Goal: Information Seeking & Learning: Check status

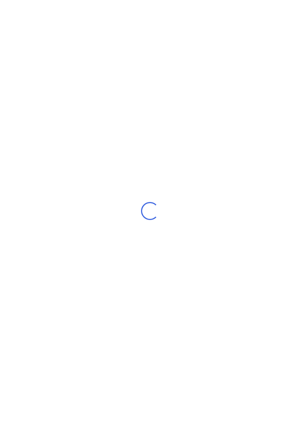
scroll to position [1, 0]
click at [104, 266] on div "Loading..." at bounding box center [150, 211] width 300 height 422
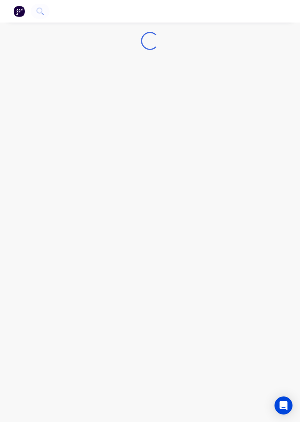
scroll to position [0, 0]
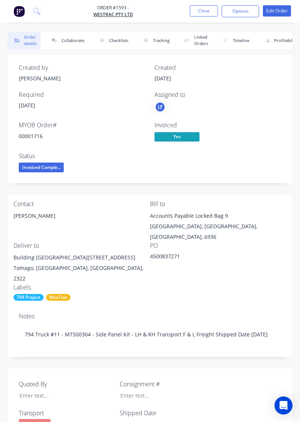
click at [268, 368] on div "Quoted By Consignment # Transport F & L Freight Shipped Date [DATE] Job Title 7…" at bounding box center [150, 423] width 285 height 110
click at [63, 41] on button "Collaborate" at bounding box center [66, 40] width 43 height 17
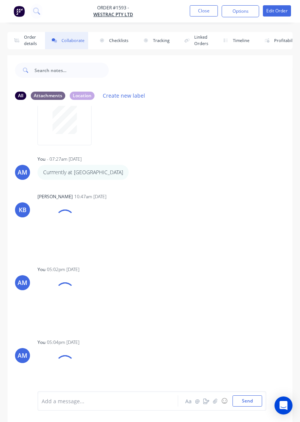
scroll to position [129, 0]
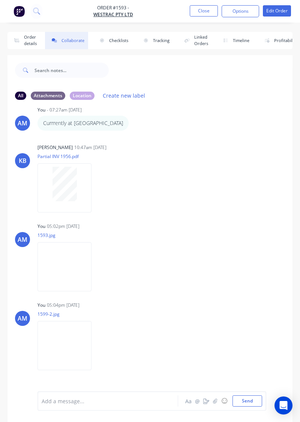
click at [44, 245] on img at bounding box center [65, 266] width 54 height 49
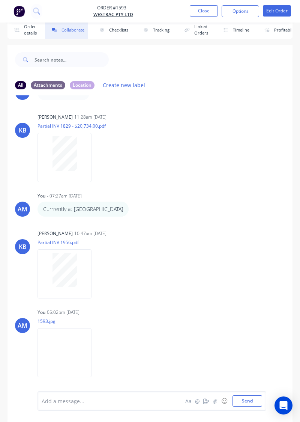
scroll to position [0, 0]
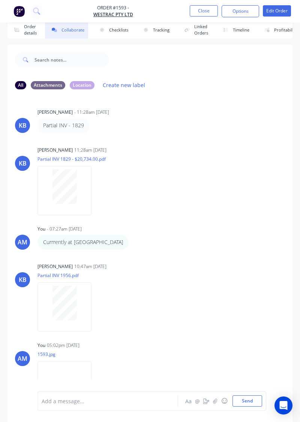
click at [204, 12] on button "Close" at bounding box center [204, 10] width 28 height 11
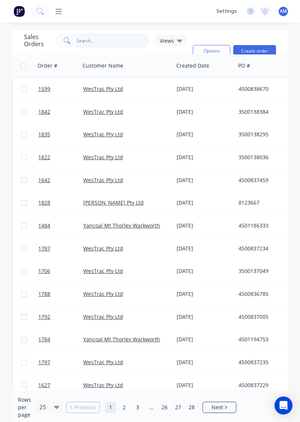
click at [112, 33] on input "text" at bounding box center [113, 40] width 73 height 15
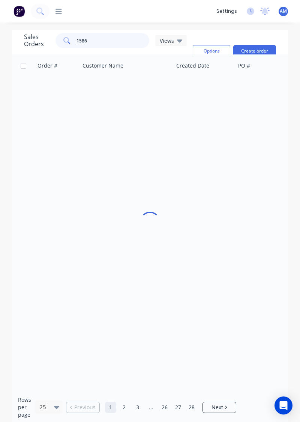
type input "1586"
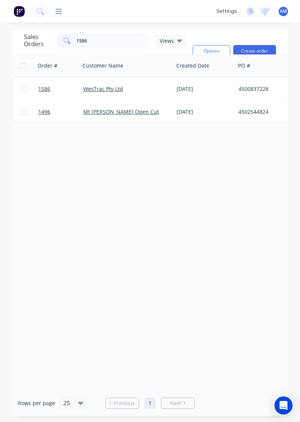
click at [156, 82] on div "WesTrac Pty Ltd" at bounding box center [127, 89] width 94 height 23
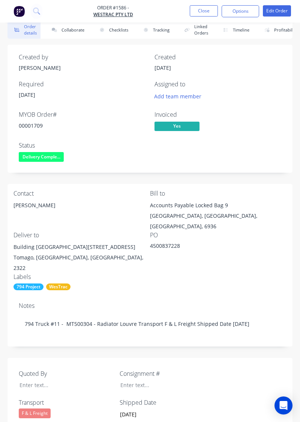
click at [83, 32] on button "Collaborate" at bounding box center [66, 29] width 43 height 17
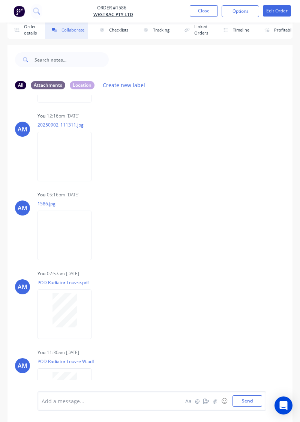
scroll to position [320, 0]
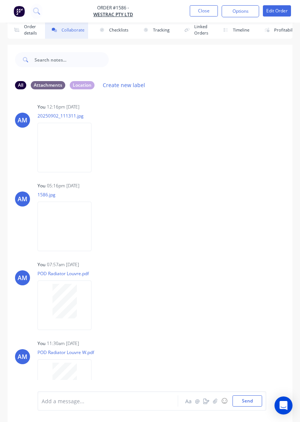
click at [122, 260] on div "You 07:57am [DATE] POD Radiator Louvre.pdf Labels Download Delete" at bounding box center [116, 293] width 157 height 68
click at [201, 15] on button "Close" at bounding box center [204, 10] width 28 height 11
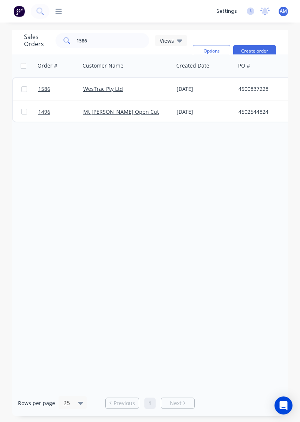
click at [111, 15] on div "dashboard products sales purchasing productivity dashboard products Product Cat…" at bounding box center [150, 211] width 300 height 422
click at [111, 33] on input "1586" at bounding box center [113, 40] width 73 height 15
type input "1599"
click at [179, 85] on div "[DATE]" at bounding box center [205, 89] width 56 height 8
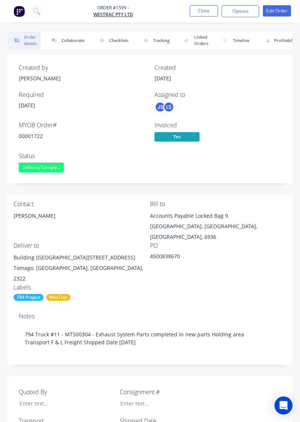
click at [72, 38] on button "Collaborate" at bounding box center [66, 40] width 43 height 17
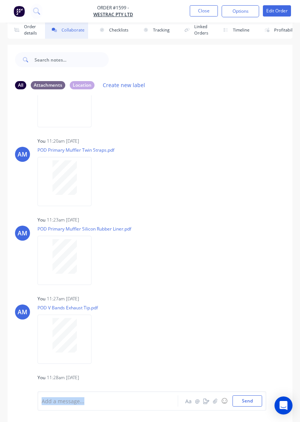
scroll to position [2058, 0]
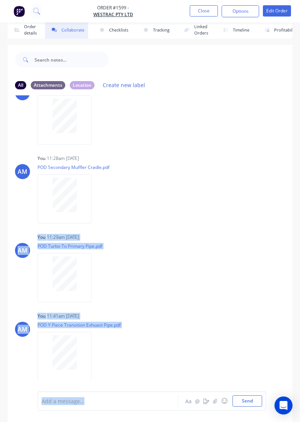
click at [213, 251] on div "AM You 11:29am [DATE] POD Turbo To Primary Pipe.pdf Labels Download Delete" at bounding box center [150, 265] width 285 height 68
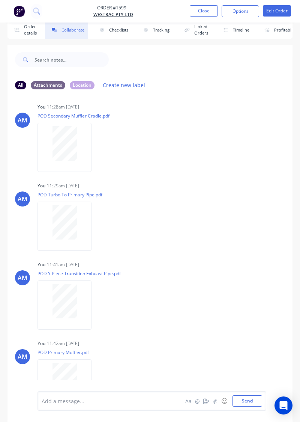
scroll to position [2323, 0]
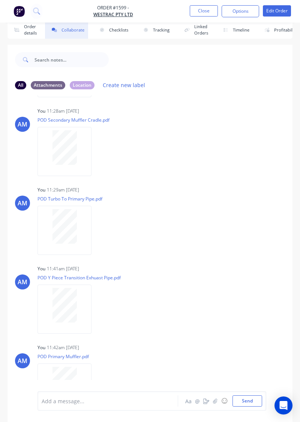
click at [0, 0] on div "Labels Download Delete" at bounding box center [0, 0] width 0 height 0
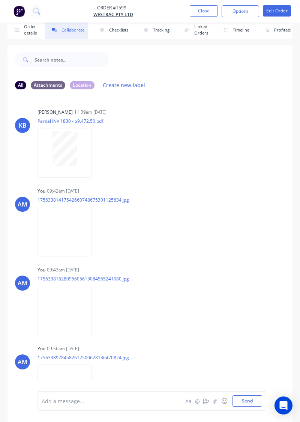
scroll to position [0, 0]
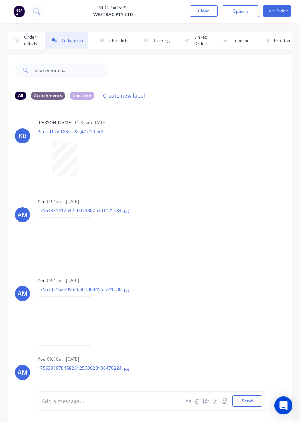
click at [208, 12] on button "Close" at bounding box center [204, 10] width 28 height 11
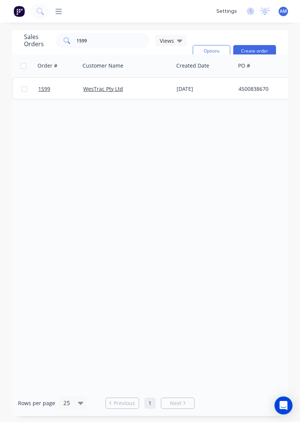
click at [156, 103] on div "Order # Customer Name Created Date PO # Accounting Order # Total ($) Created By…" at bounding box center [150, 221] width 276 height 335
click at [108, 42] on input "1599" at bounding box center [113, 40] width 73 height 15
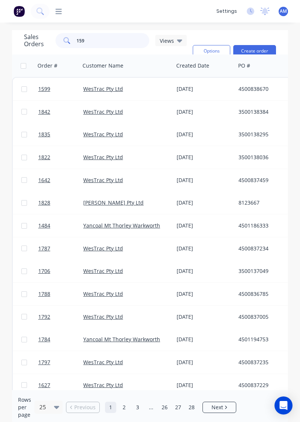
type input "1595"
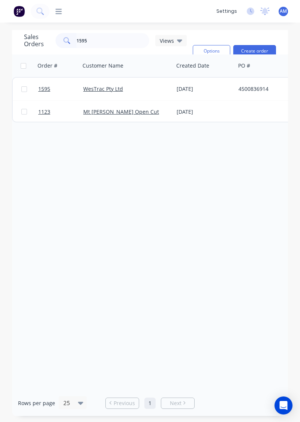
click at [132, 92] on div "WesTrac Pty Ltd" at bounding box center [124, 89] width 83 height 8
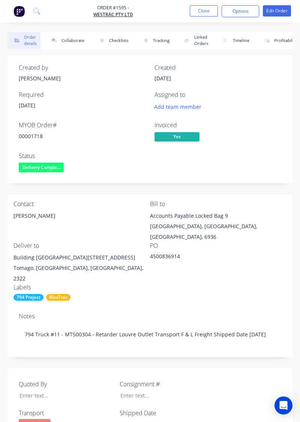
click at [68, 42] on button "Collaborate" at bounding box center [66, 40] width 43 height 17
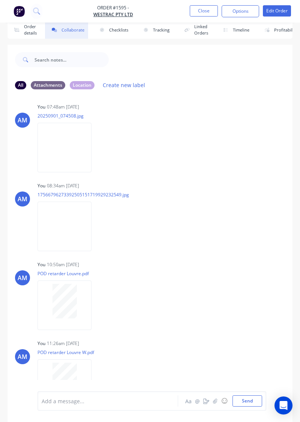
scroll to position [399, 0]
click at [81, 396] on div at bounding box center [64, 379] width 47 height 35
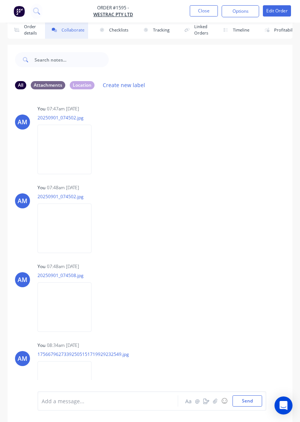
scroll to position [0, 0]
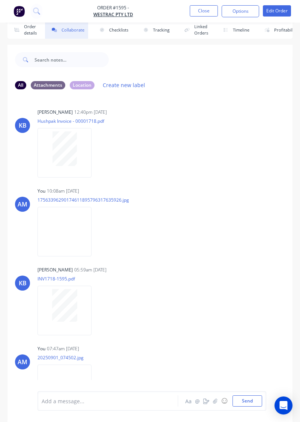
click at [206, 9] on button "Close" at bounding box center [204, 10] width 28 height 11
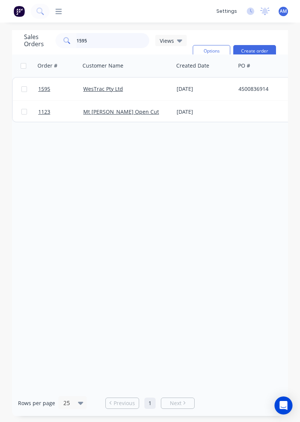
click at [122, 33] on input "1595" at bounding box center [113, 40] width 73 height 15
type input "1636"
click at [144, 86] on div "WesTrac Pty Ltd" at bounding box center [127, 89] width 94 height 23
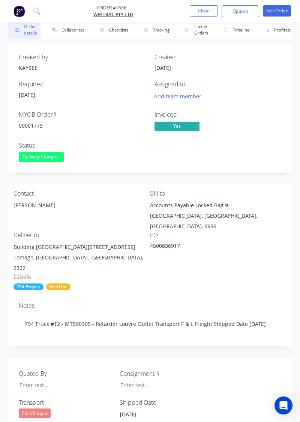
click at [83, 36] on button "Collaborate" at bounding box center [66, 29] width 43 height 17
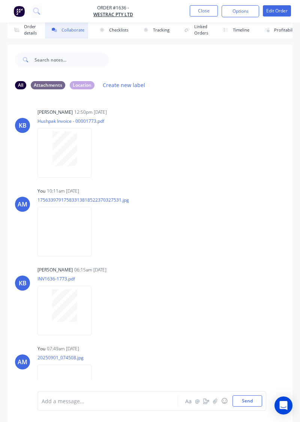
click at [208, 11] on button "Close" at bounding box center [204, 10] width 28 height 11
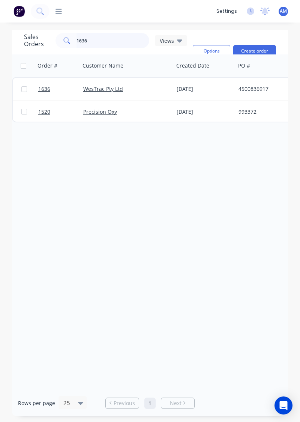
click at [114, 33] on input "1636" at bounding box center [113, 40] width 73 height 15
type input "1633"
click at [179, 84] on div "[DATE]" at bounding box center [205, 89] width 62 height 23
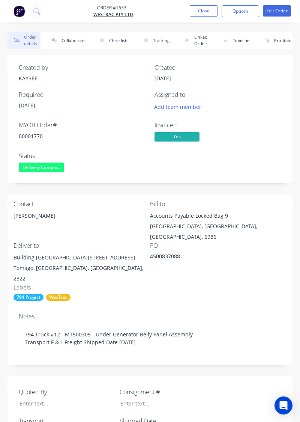
click at [68, 48] on button "Collaborate" at bounding box center [66, 40] width 43 height 17
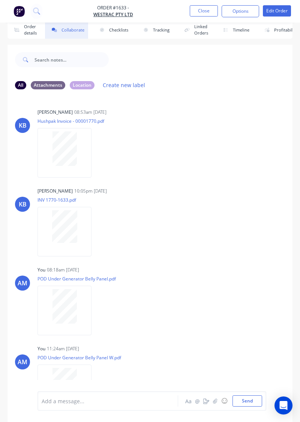
scroll to position [5, 0]
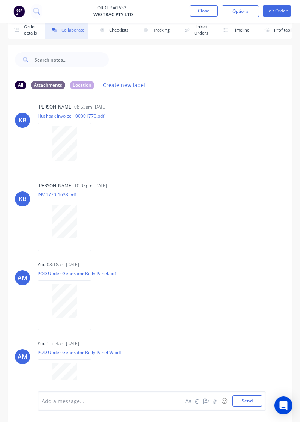
click at [200, 11] on button "Close" at bounding box center [204, 10] width 28 height 11
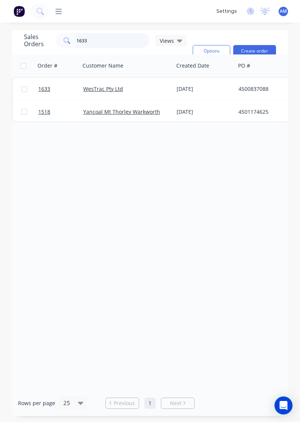
click at [129, 40] on input "1633" at bounding box center [113, 40] width 73 height 15
type input "1626"
click at [89, 86] on link "WesTrac Pty Ltd" at bounding box center [103, 88] width 40 height 7
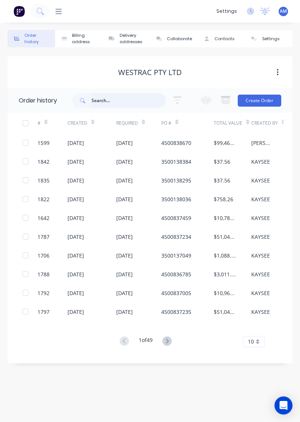
click at [128, 102] on input "text" at bounding box center [129, 100] width 74 height 15
type input "162"
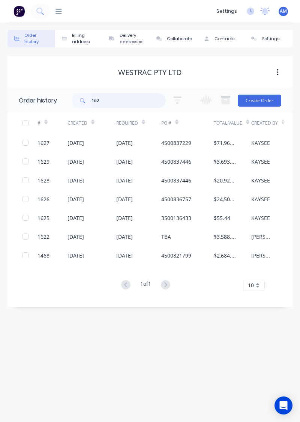
click at [130, 107] on input "162" at bounding box center [129, 100] width 74 height 15
click at [80, 200] on div "[DATE]" at bounding box center [76, 199] width 17 height 8
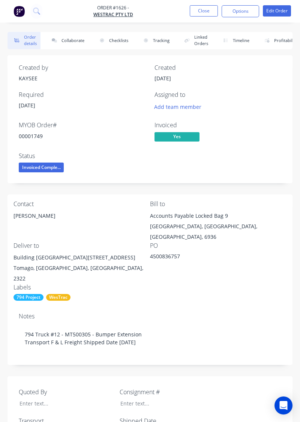
click at [64, 48] on button "Collaborate" at bounding box center [66, 40] width 43 height 17
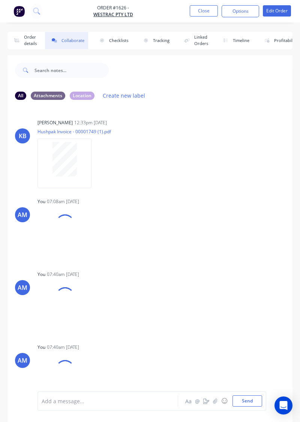
click at [79, 316] on div "Labels Download Delete" at bounding box center [59, 306] width 42 height 50
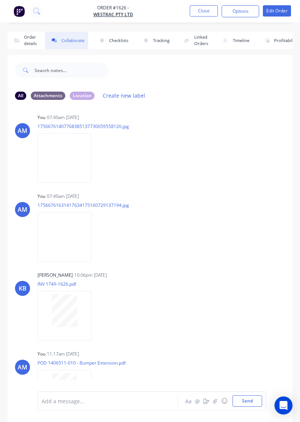
scroll to position [11, 0]
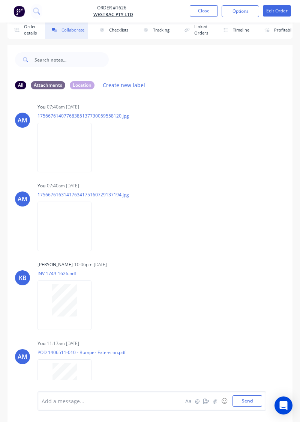
click at [203, 24] on button "Linked Orders" at bounding box center [195, 29] width 34 height 17
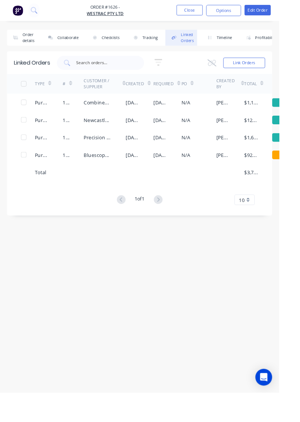
click at [218, 11] on button "Close" at bounding box center [204, 10] width 28 height 11
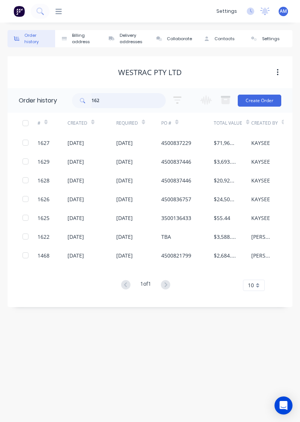
click at [115, 108] on input "162" at bounding box center [129, 100] width 74 height 15
type input "1649"
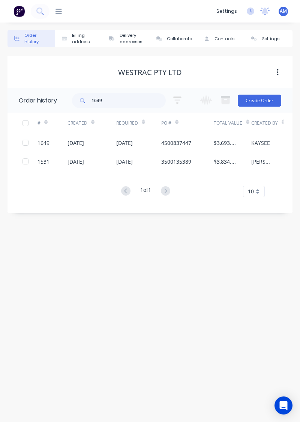
click at [133, 142] on div "[DATE]" at bounding box center [124, 143] width 17 height 8
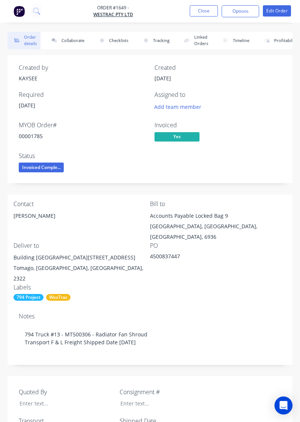
click at [80, 38] on button "Collaborate" at bounding box center [66, 40] width 43 height 17
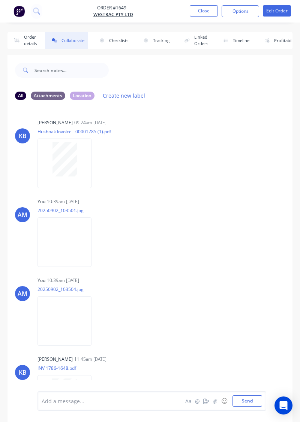
click at [205, 15] on button "Close" at bounding box center [204, 10] width 28 height 11
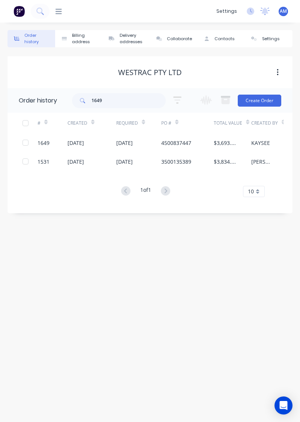
click at [288, 374] on div "Order history Billing address Delivery addresses Collaborate Contacts Settings …" at bounding box center [150, 222] width 300 height 399
click at [131, 103] on input "1649" at bounding box center [129, 100] width 74 height 15
type input "1"
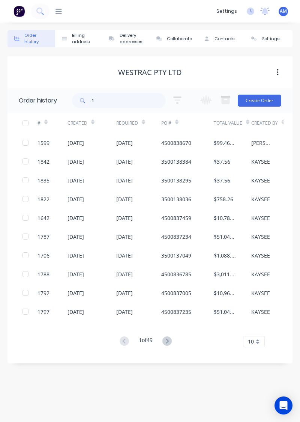
click at [110, 114] on div "Created" at bounding box center [92, 123] width 49 height 21
click at [140, 108] on input "1" at bounding box center [129, 100] width 74 height 15
type input "1585"
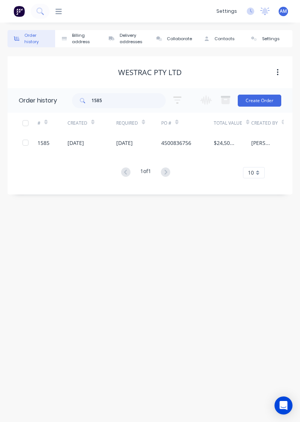
click at [202, 149] on div "4500836756" at bounding box center [187, 142] width 53 height 19
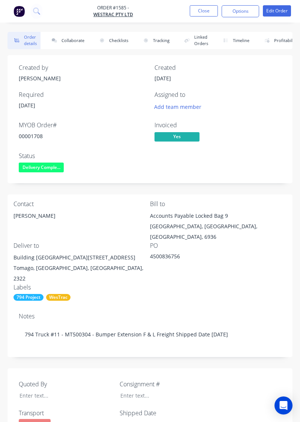
click at [78, 42] on button "Collaborate" at bounding box center [66, 40] width 43 height 17
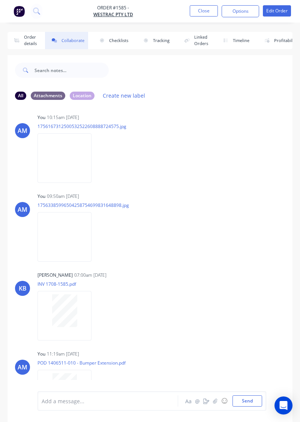
click at [204, 13] on button "Close" at bounding box center [204, 10] width 28 height 11
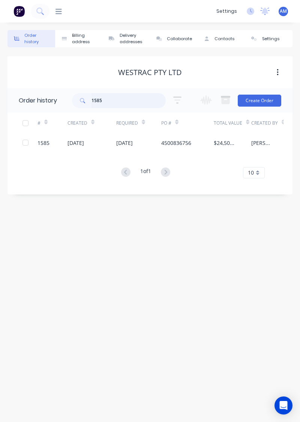
click at [135, 108] on input "1585" at bounding box center [129, 100] width 74 height 15
type input "1589"
click at [134, 149] on div "[DATE]" at bounding box center [138, 142] width 45 height 19
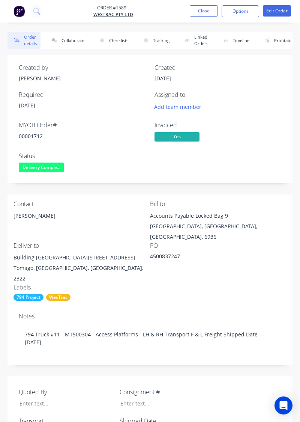
click at [78, 42] on button "Collaborate" at bounding box center [66, 40] width 43 height 17
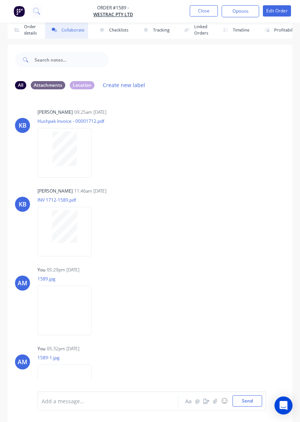
click at [204, 11] on button "Close" at bounding box center [204, 10] width 28 height 11
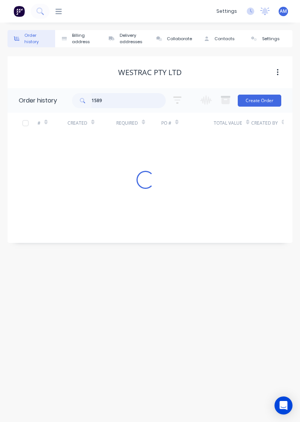
click at [114, 103] on input "1589" at bounding box center [129, 100] width 74 height 15
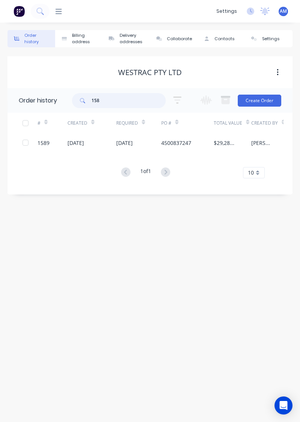
type input "1587"
click at [166, 147] on div "4500837445" at bounding box center [187, 142] width 53 height 19
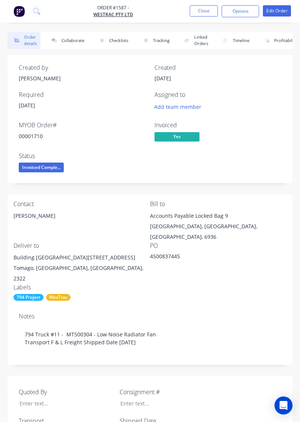
click at [75, 42] on button "Collaborate" at bounding box center [66, 40] width 43 height 17
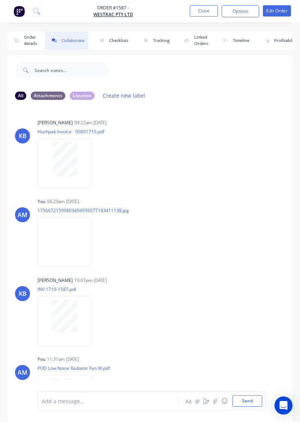
scroll to position [5, 0]
